Goal: Answer question/provide support

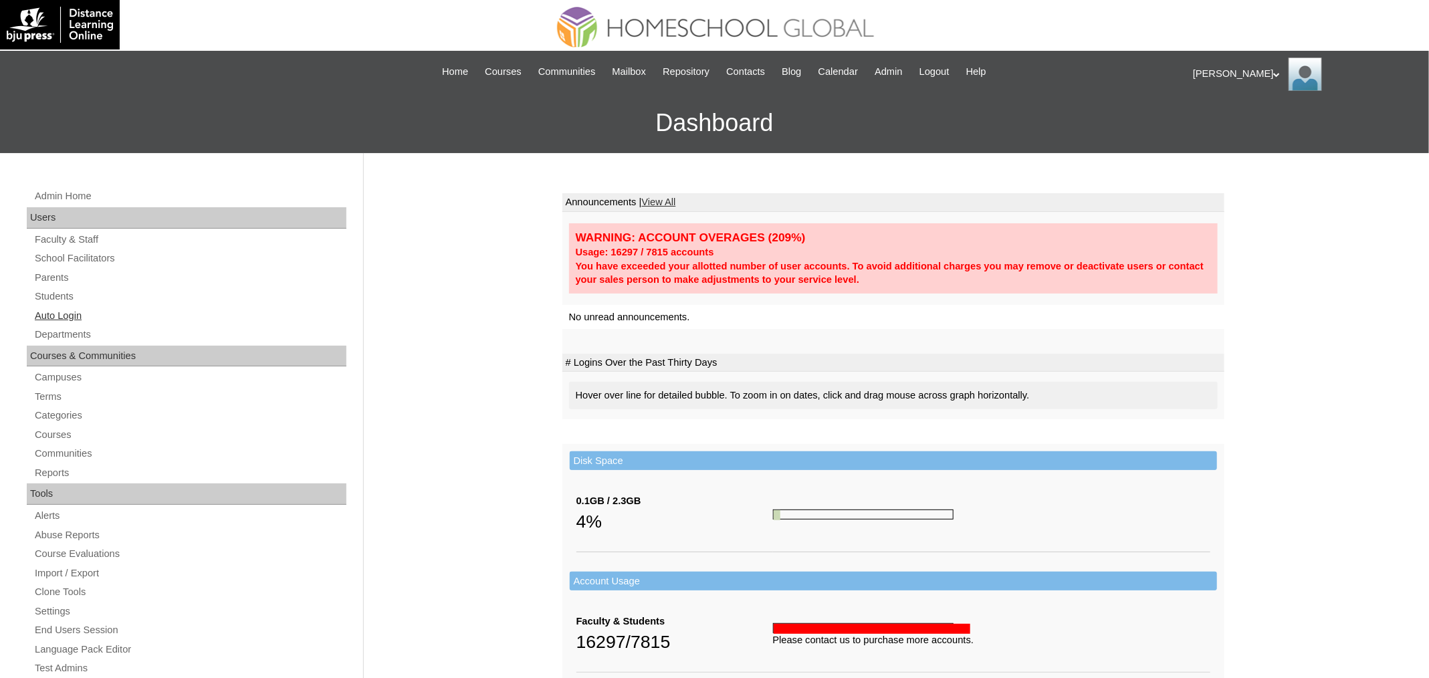
click at [60, 316] on link "Auto Login" at bounding box center [189, 316] width 313 height 17
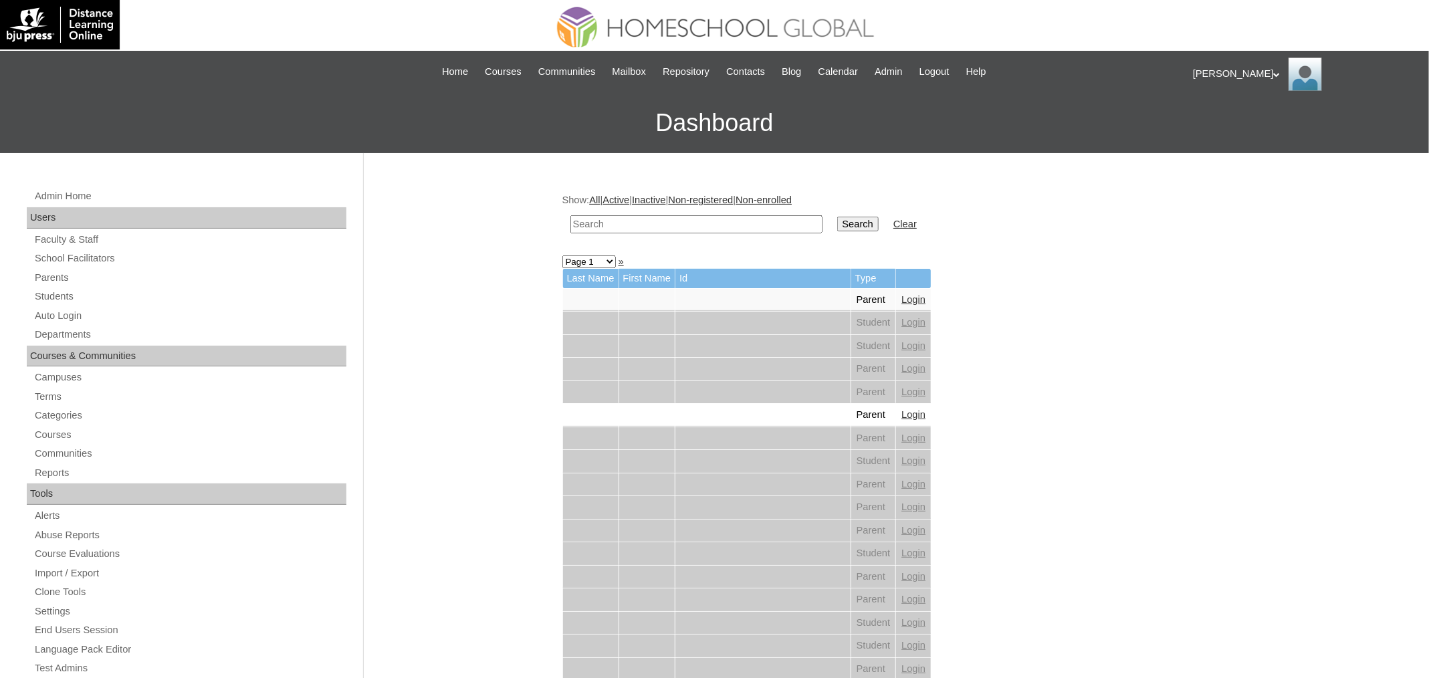
click at [744, 229] on input "text" at bounding box center [697, 224] width 252 height 18
paste input "Caleb Ethan"
type input "Caleb Ethan"
click at [868, 227] on input "Search" at bounding box center [857, 224] width 41 height 15
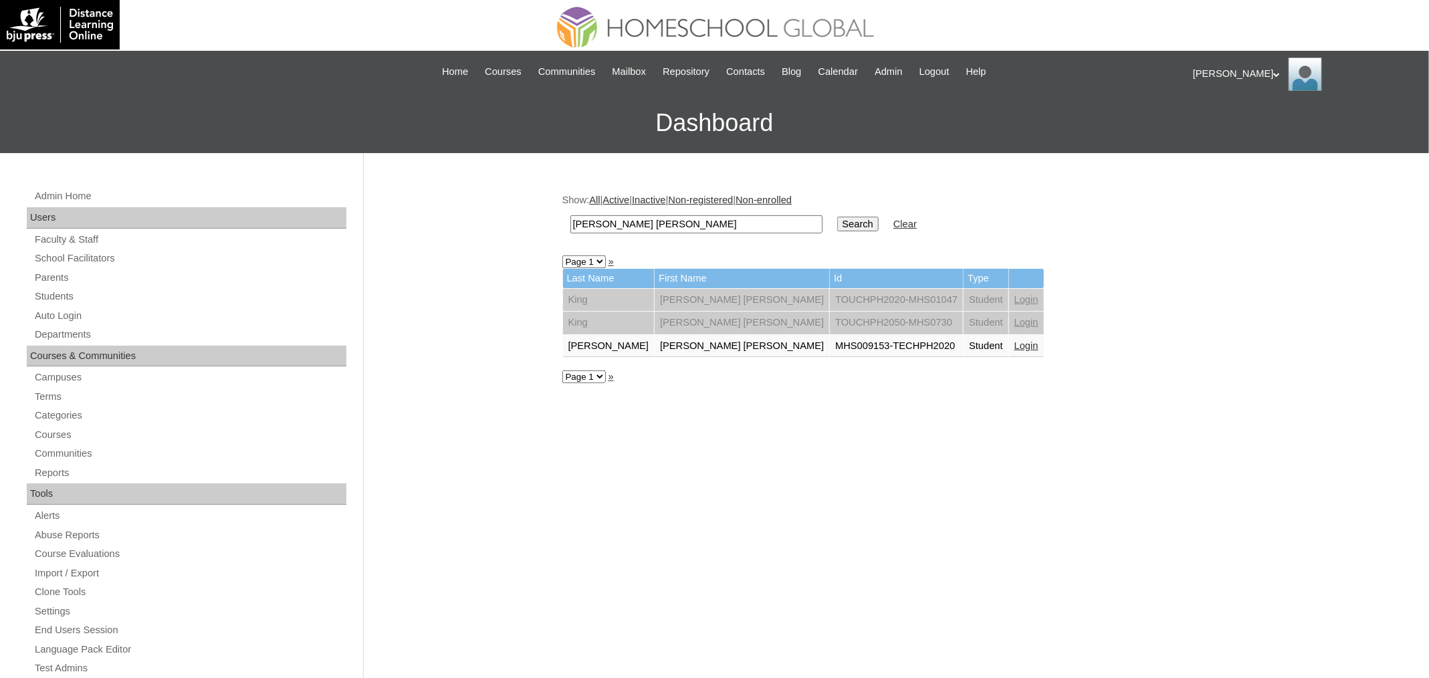
click at [1015, 343] on link "Login" at bounding box center [1027, 345] width 24 height 11
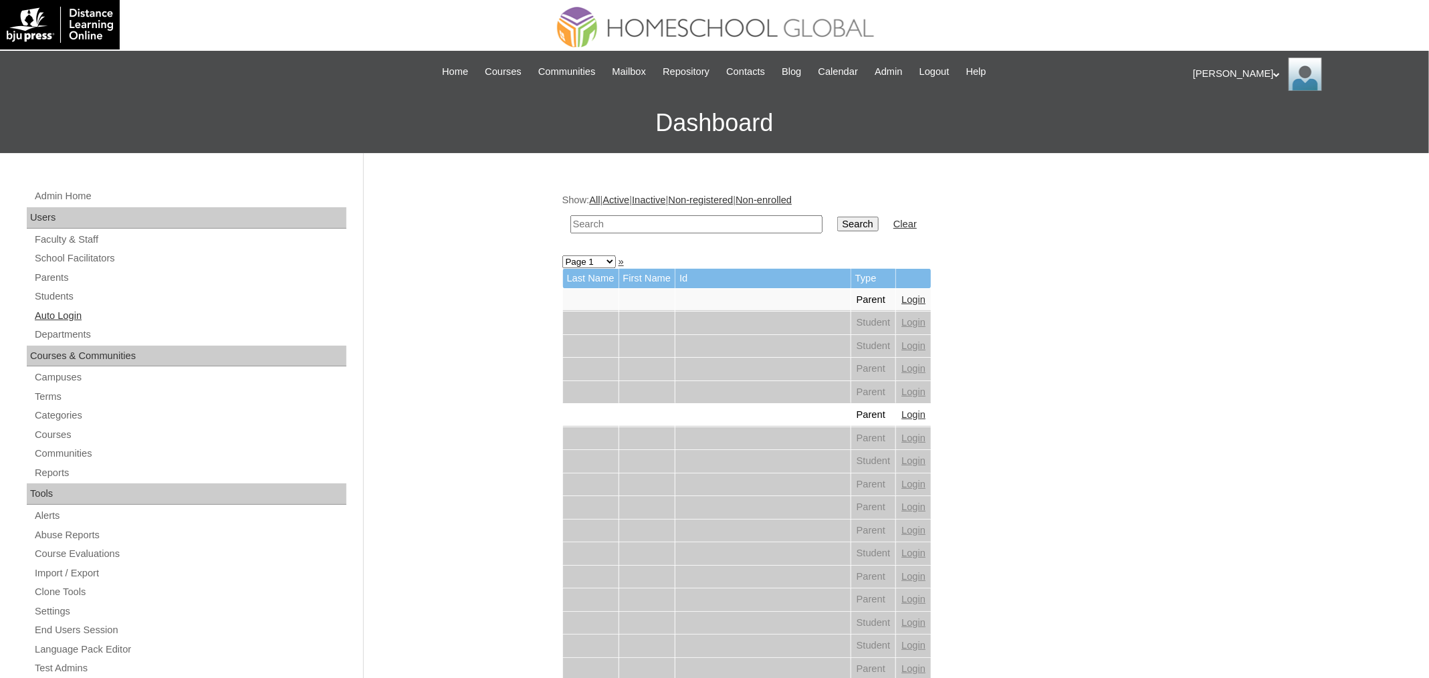
click at [62, 308] on link "Auto Login" at bounding box center [189, 316] width 313 height 17
